Goal: Information Seeking & Learning: Find specific fact

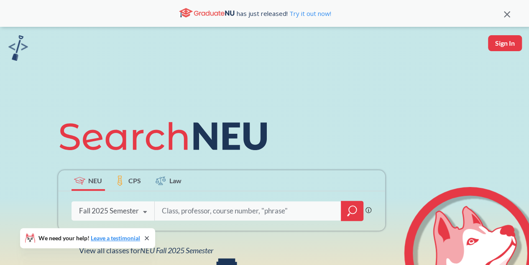
click at [179, 214] on input "search" at bounding box center [248, 211] width 174 height 18
type input "advanced percepton"
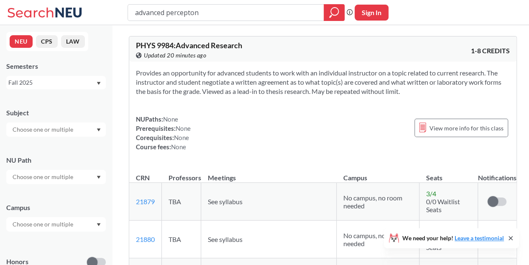
click at [190, 12] on input "advanced percepton" at bounding box center [226, 12] width 184 height 14
type input "advanced perception"
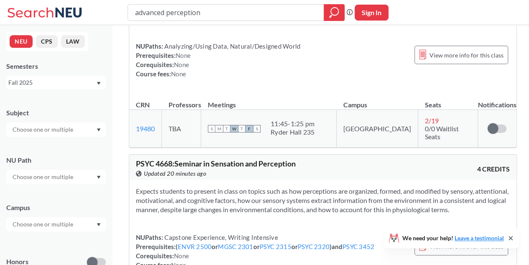
scroll to position [658, 0]
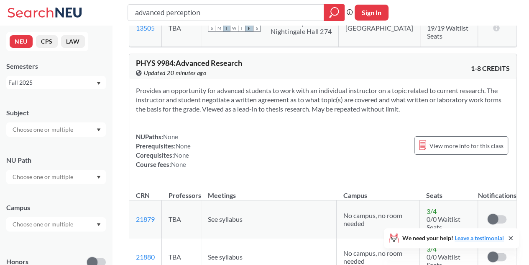
click at [65, 128] on input "text" at bounding box center [43, 129] width 70 height 10
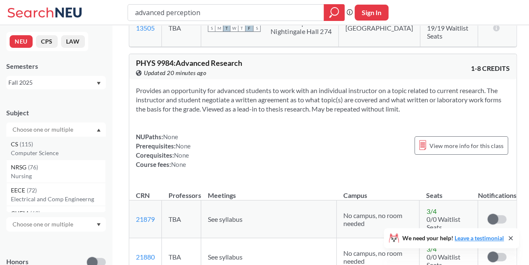
click at [56, 154] on p "Computer Science" at bounding box center [58, 153] width 95 height 8
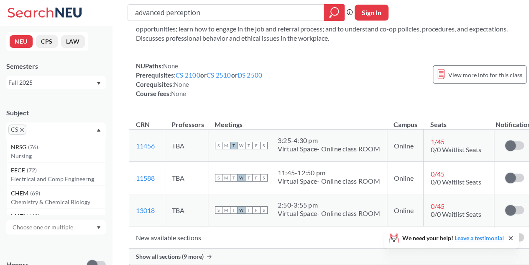
scroll to position [916, 0]
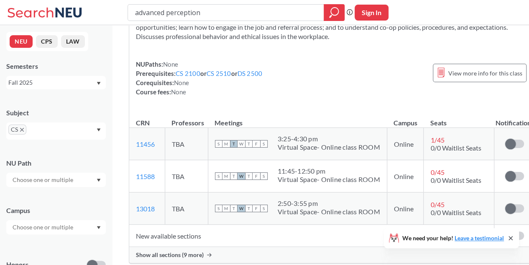
click at [161, 12] on input "advanced perception" at bounding box center [226, 12] width 184 height 14
type input "perception"
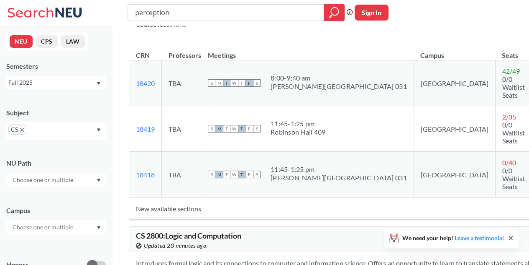
scroll to position [2811, 0]
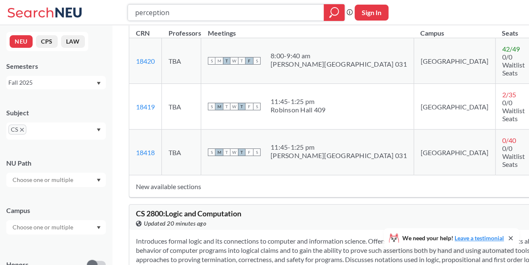
click at [161, 10] on input "perception" at bounding box center [226, 12] width 184 height 14
type input "7180"
